Goal: Information Seeking & Learning: Learn about a topic

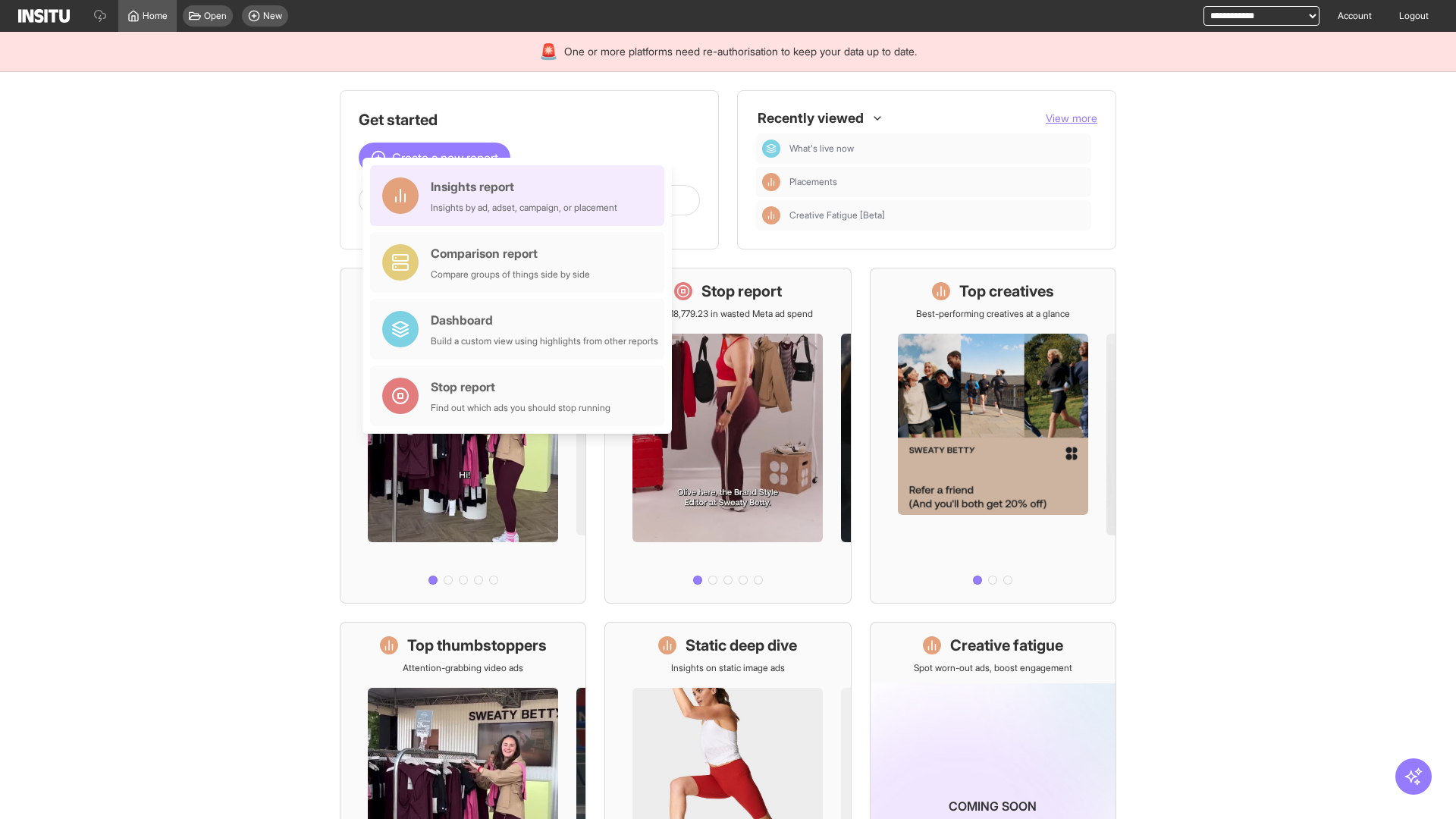
click at [521, 196] on div "Insights report Insights by ad, adset, campaign, or placement" at bounding box center [523, 195] width 187 height 36
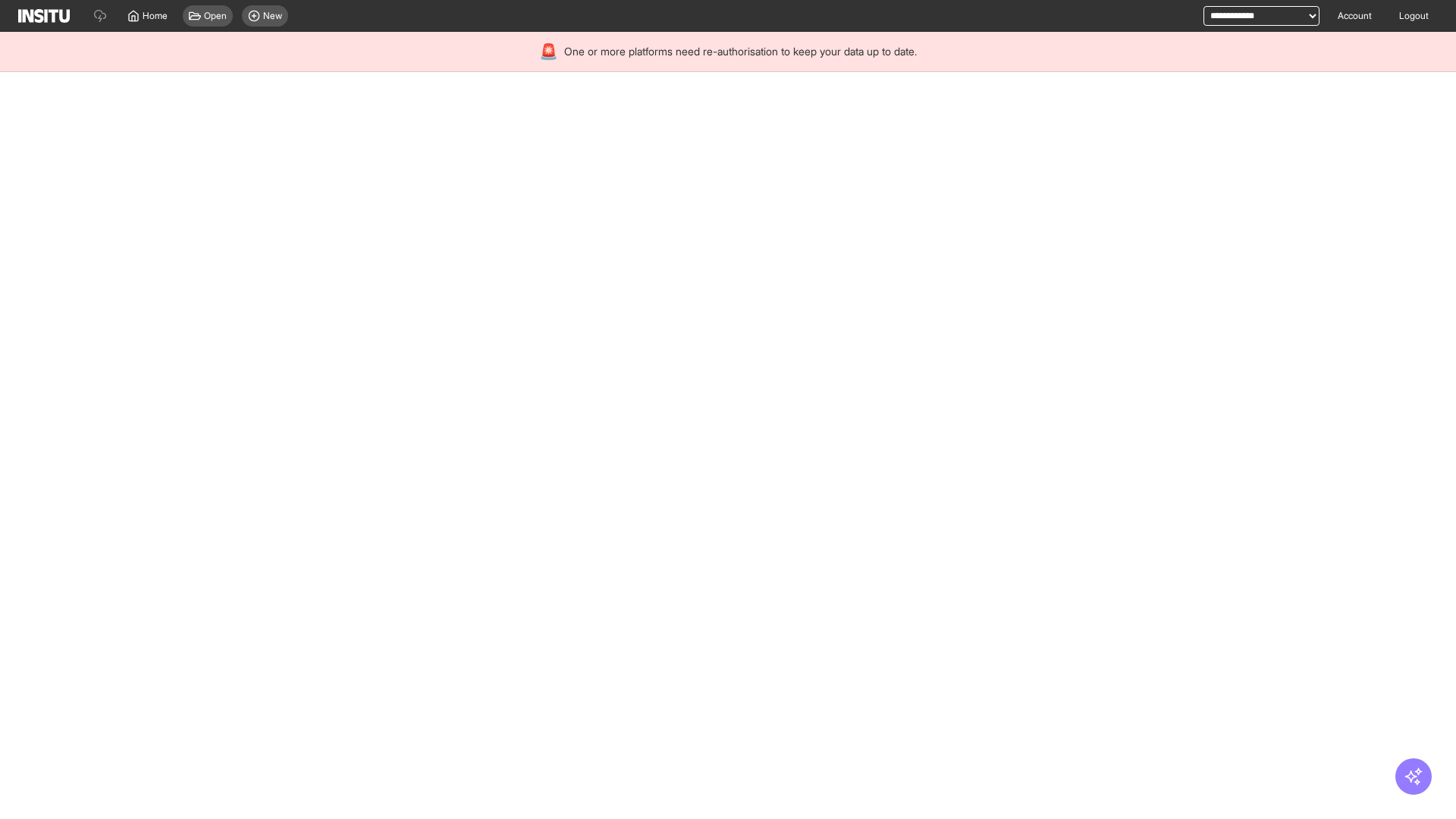
select select "**"
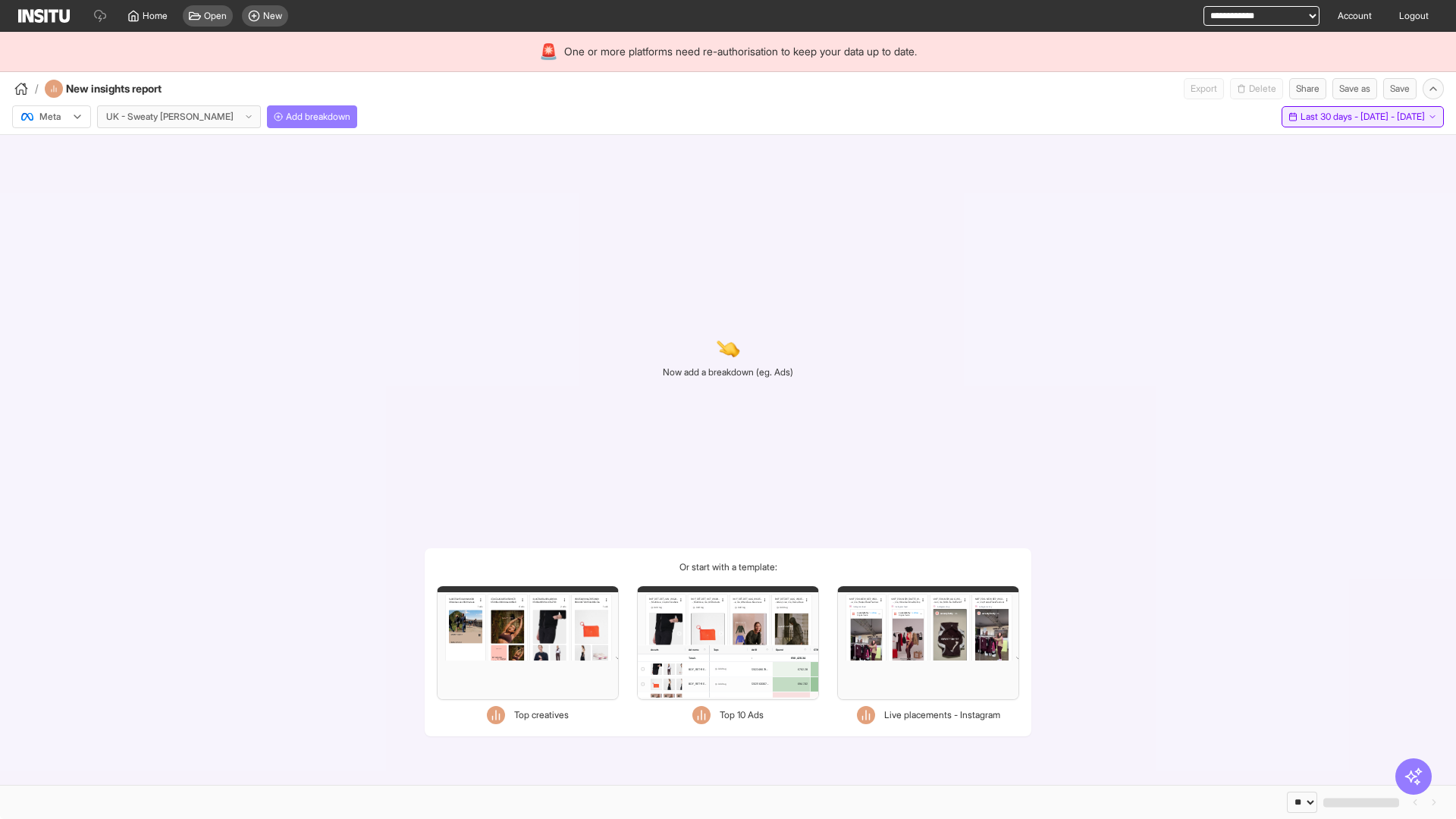
click at [1332, 117] on span "Last 30 days - [DATE] - [DATE]" at bounding box center [1362, 117] width 124 height 12
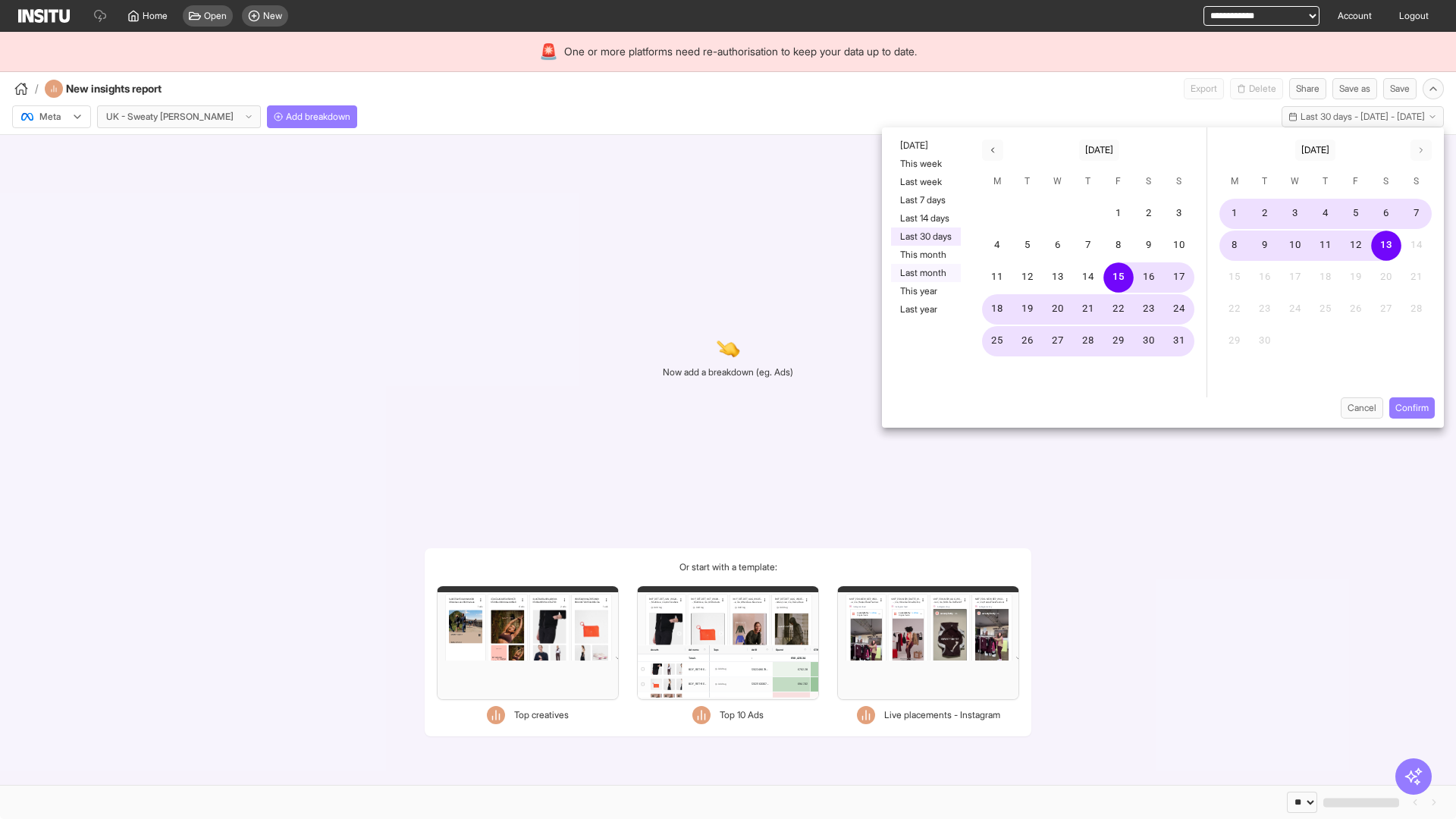
click at [924, 273] on button "Last month" at bounding box center [926, 274] width 70 height 19
